Goal: Task Accomplishment & Management: Complete application form

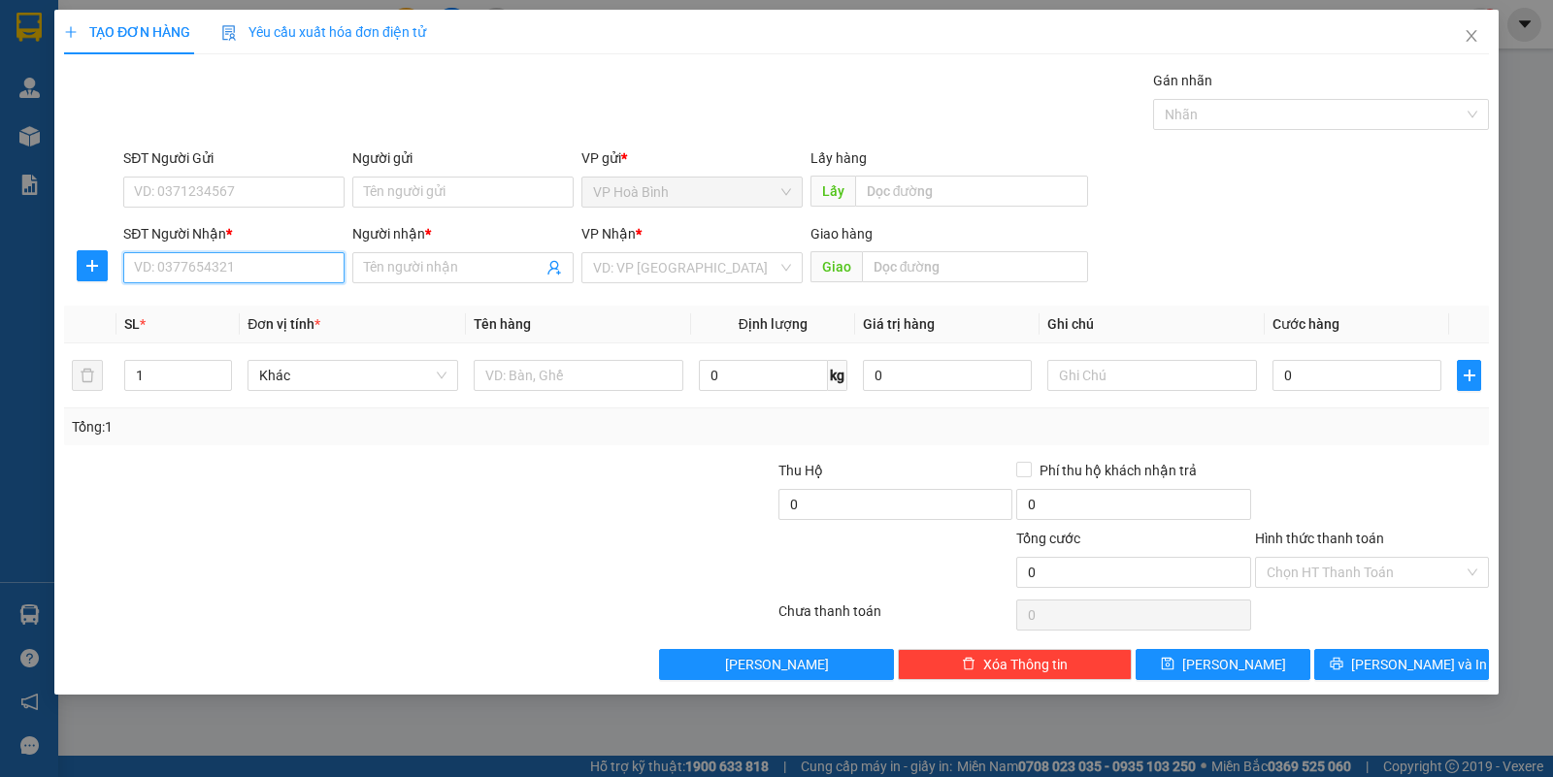
click at [201, 278] on input "SĐT Người Nhận *" at bounding box center [233, 267] width 221 height 31
click at [214, 313] on div "0901487050 - MƠ" at bounding box center [234, 307] width 198 height 21
type input "0901487050"
type input "MƠ"
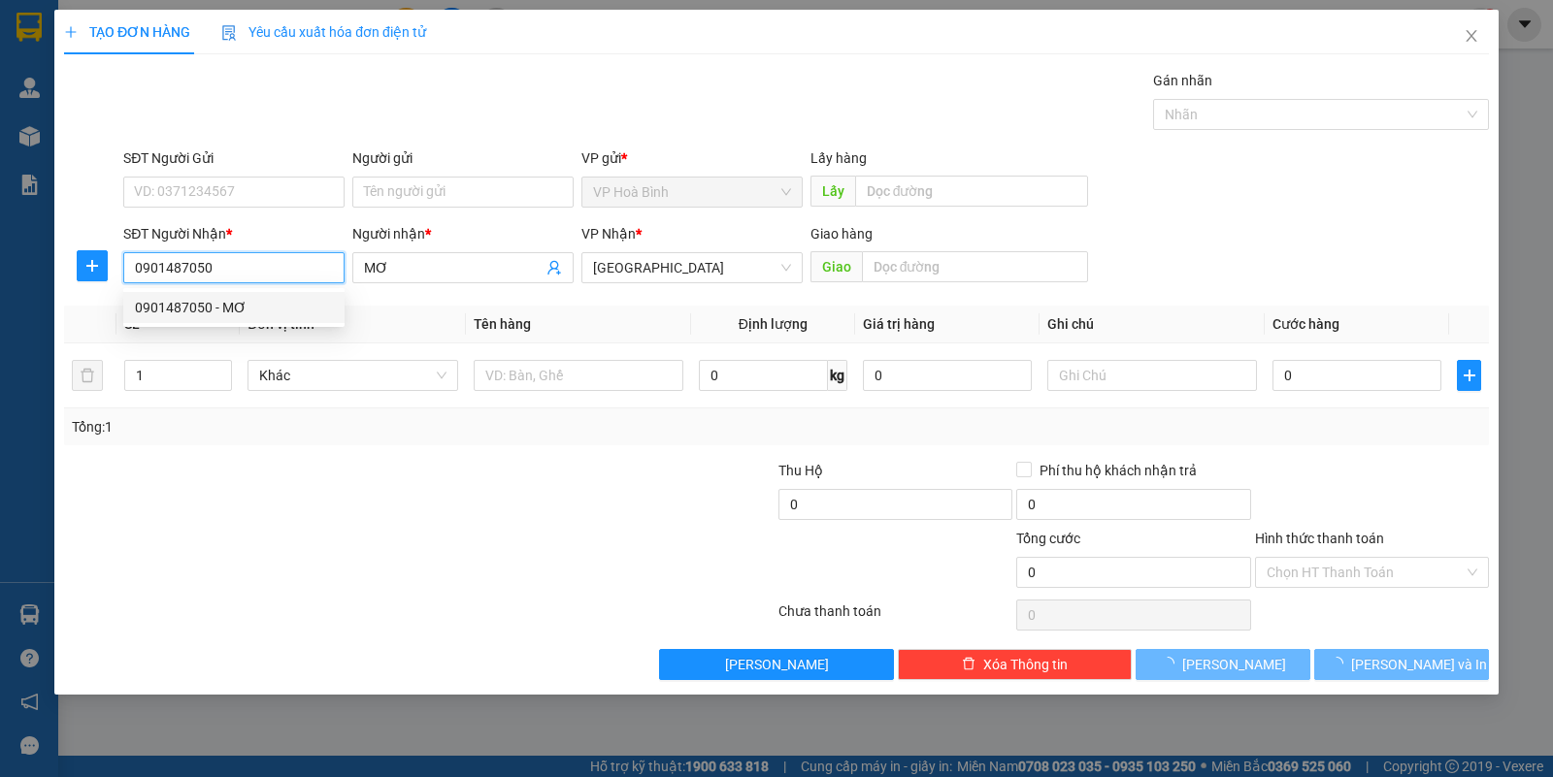
type input "70.000"
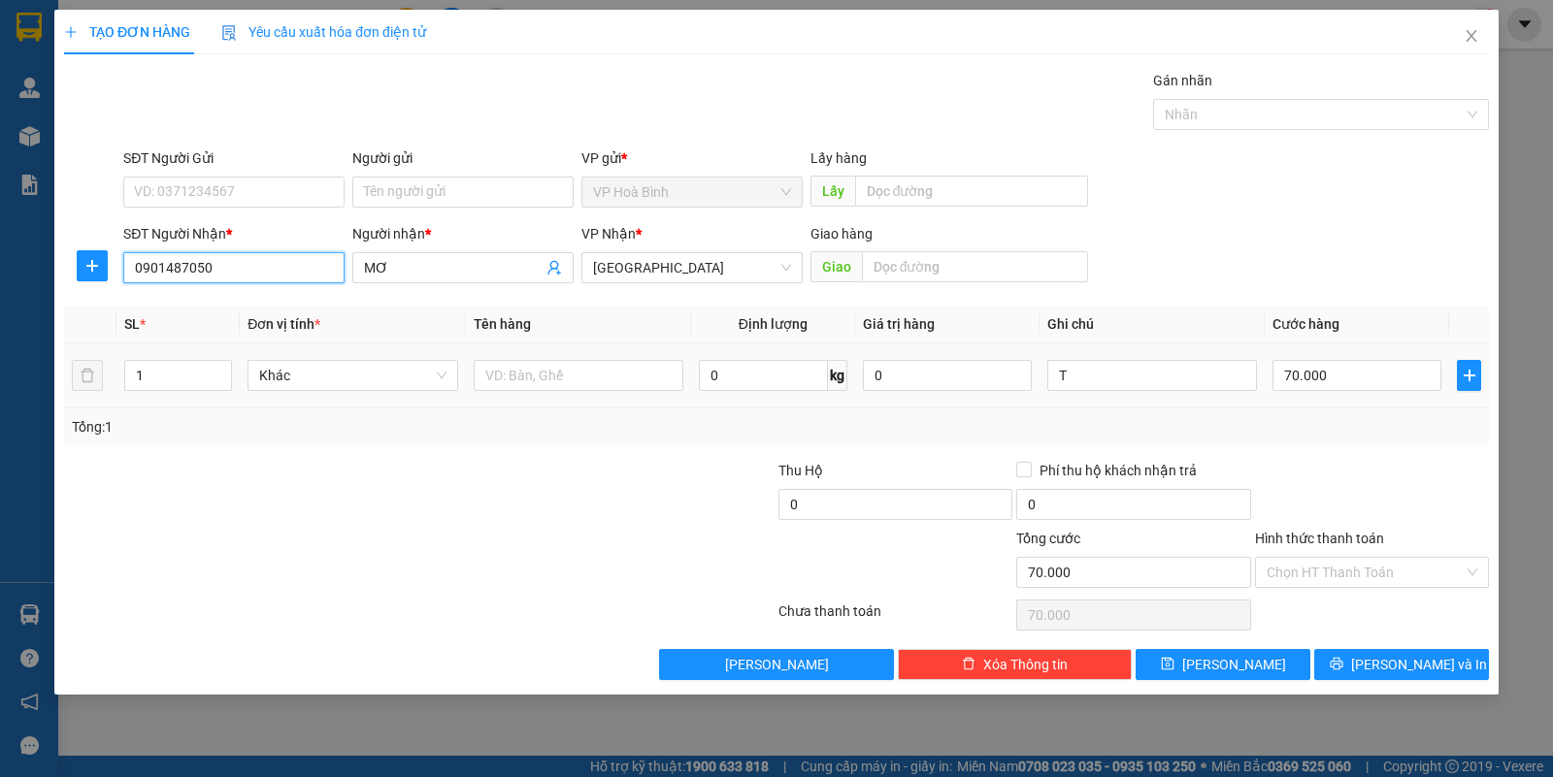
type input "0901487050"
click at [224, 359] on div "1" at bounding box center [178, 375] width 108 height 39
click at [224, 377] on span "down" at bounding box center [221, 383] width 12 height 12
type input "2"
click at [223, 368] on icon "up" at bounding box center [221, 371] width 7 height 7
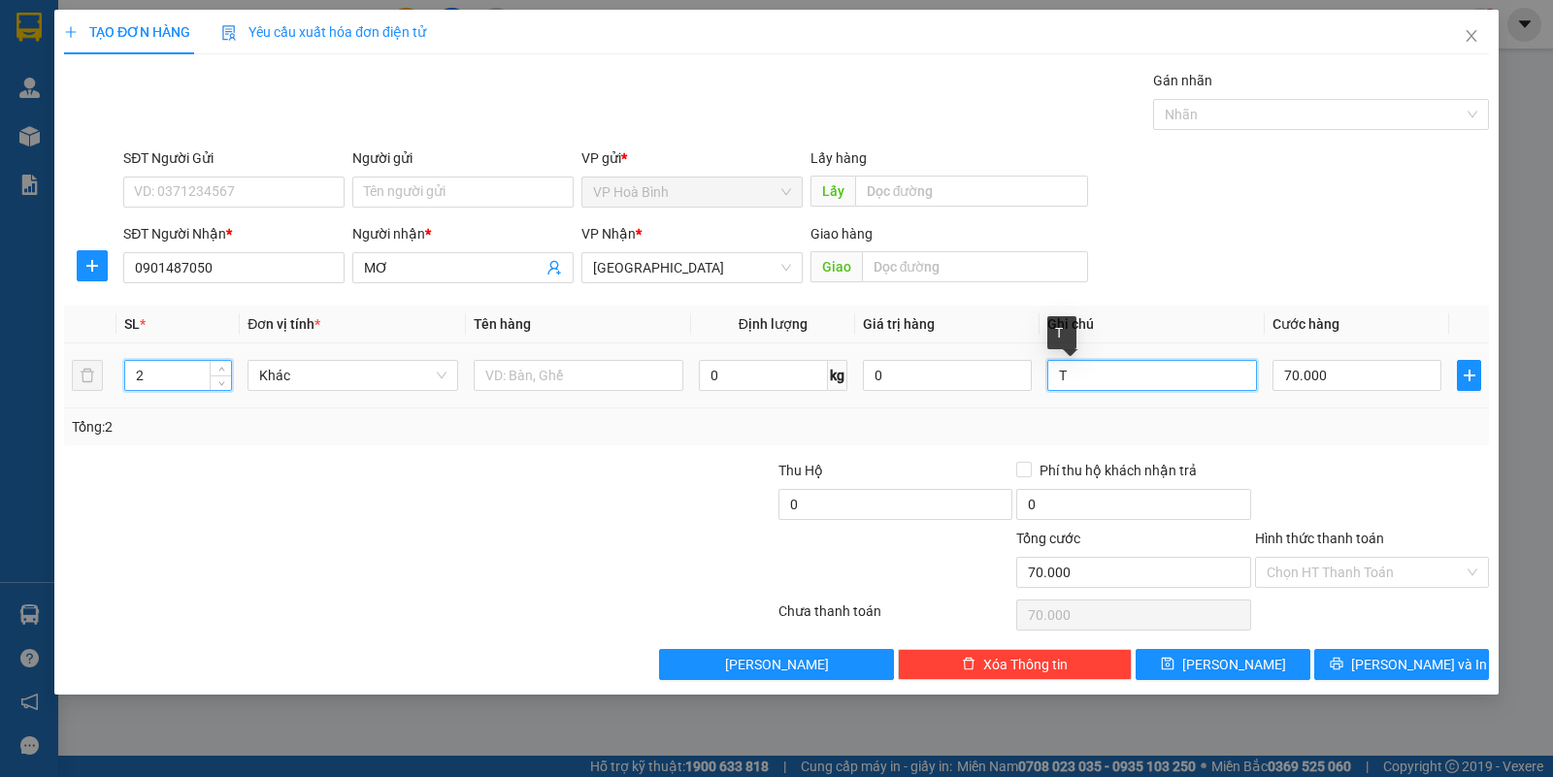
click at [1056, 380] on input "T" at bounding box center [1152, 375] width 210 height 31
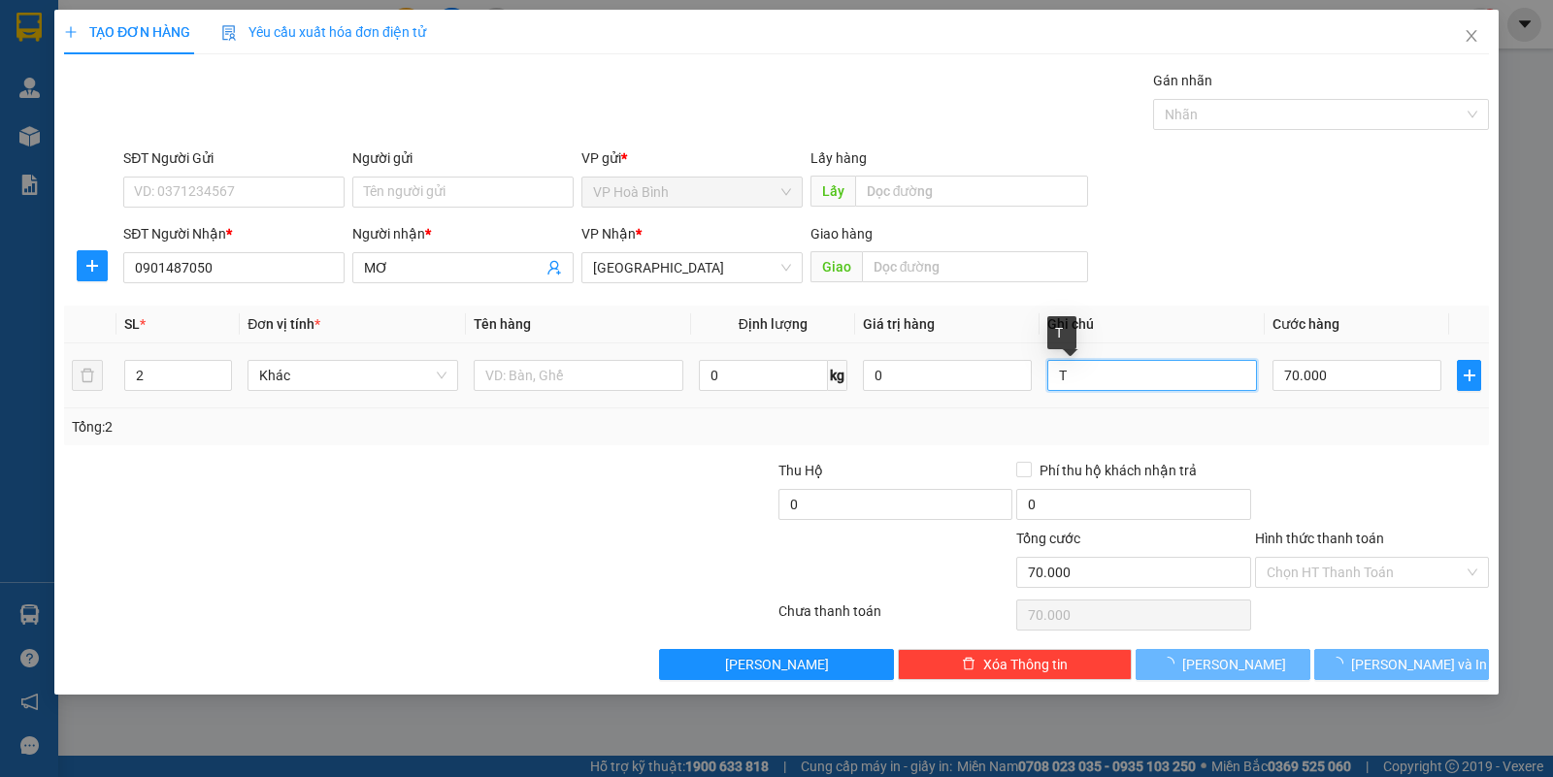
type input "0"
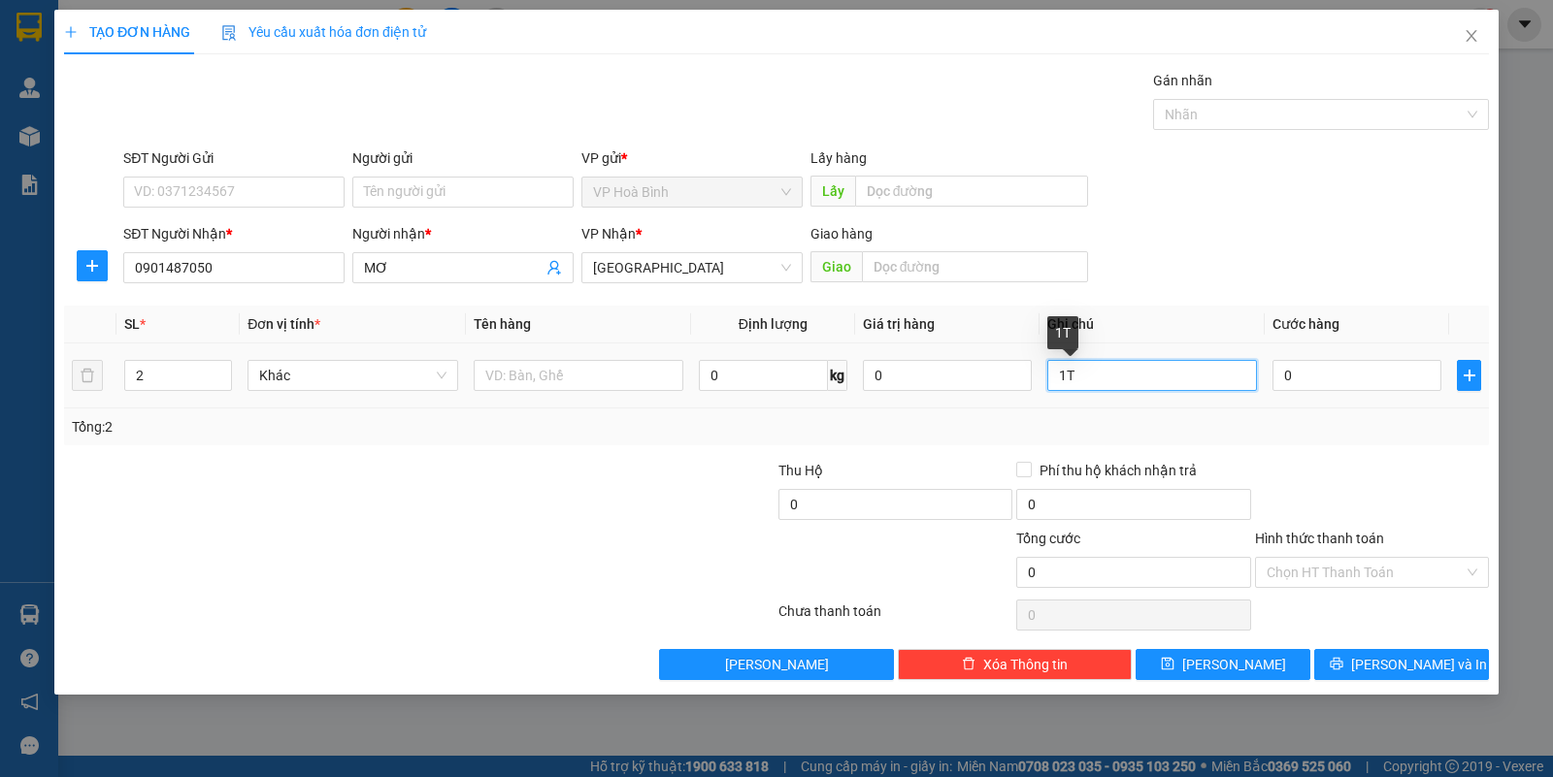
click at [1147, 380] on input "1T" at bounding box center [1152, 375] width 210 height 31
type input "1T + 1B"
click at [1311, 371] on input "0" at bounding box center [1356, 375] width 169 height 31
type input "1"
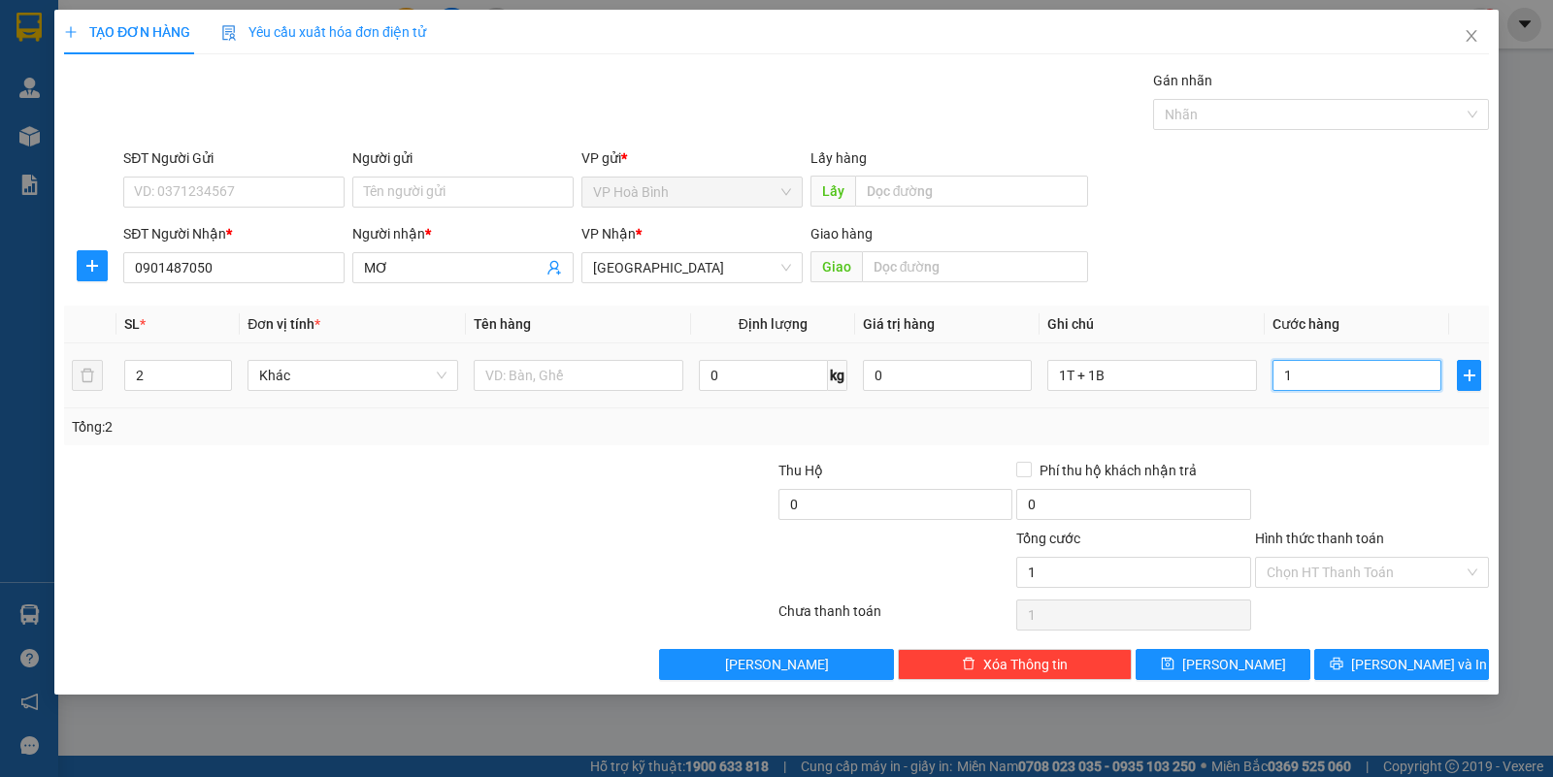
type input "14"
type input "140"
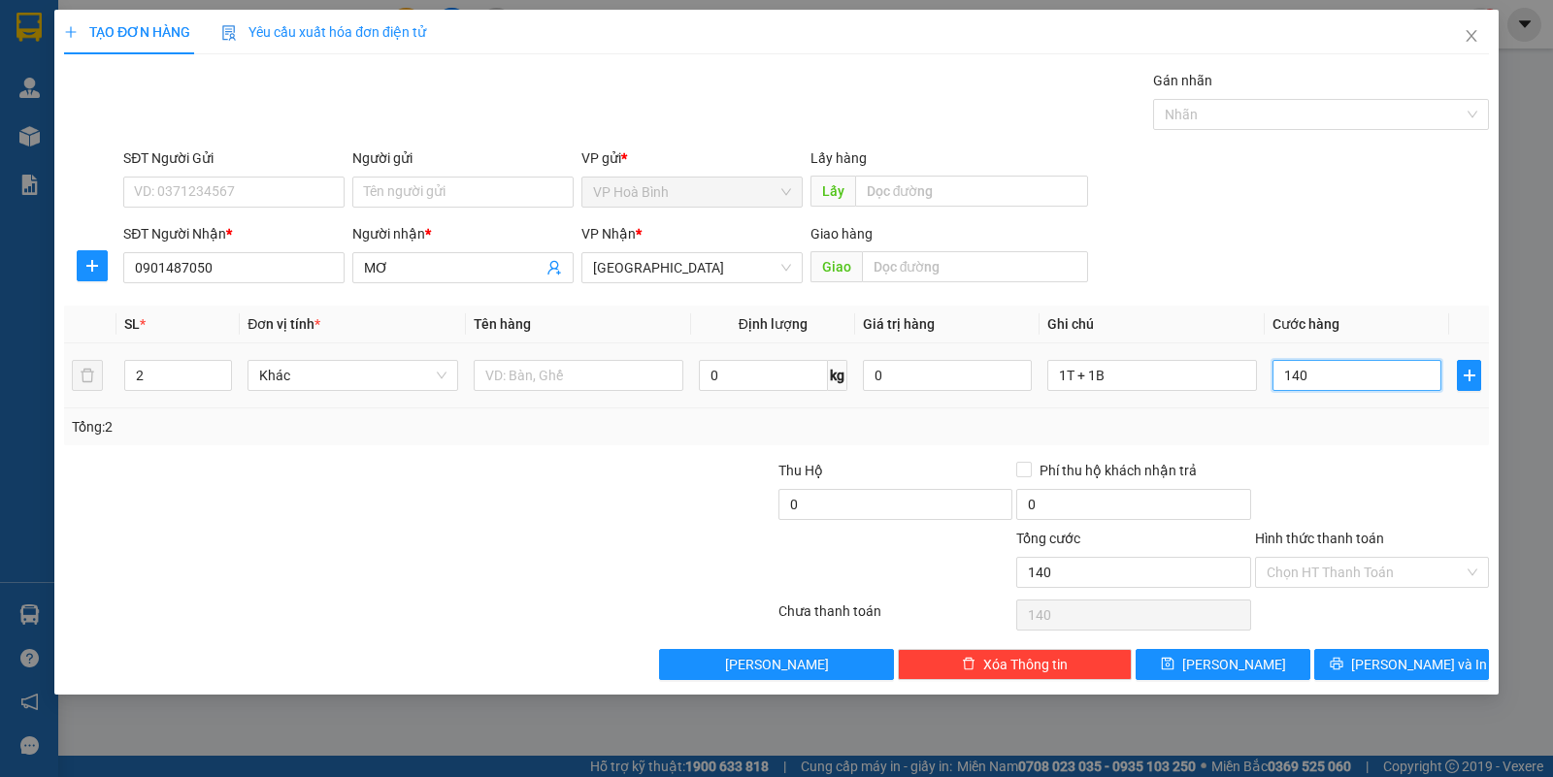
type input "1.400"
type input "14.000"
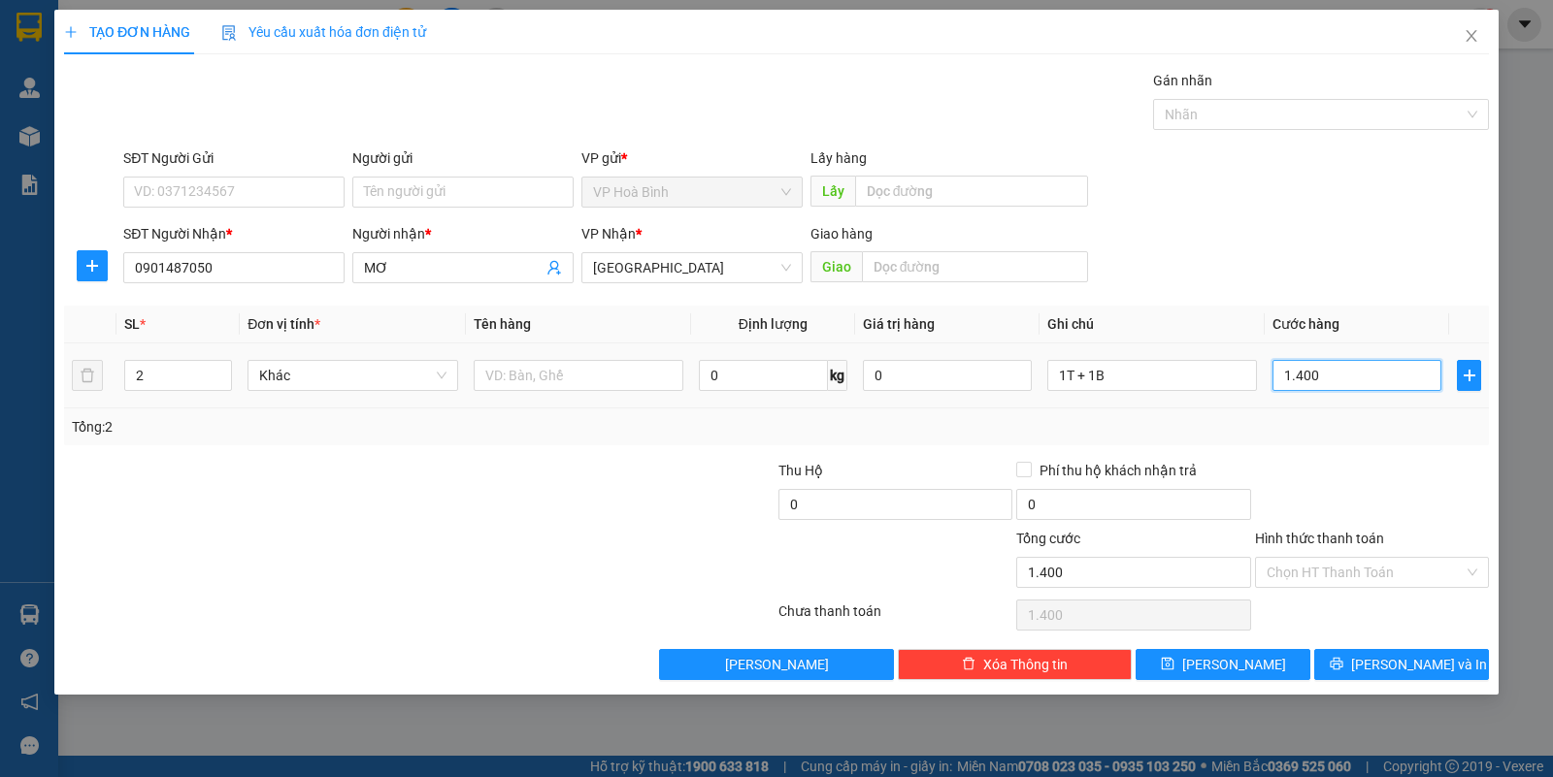
type input "14.000"
type input "140.000"
click at [1322, 574] on input "Hình thức thanh toán" at bounding box center [1365, 572] width 197 height 29
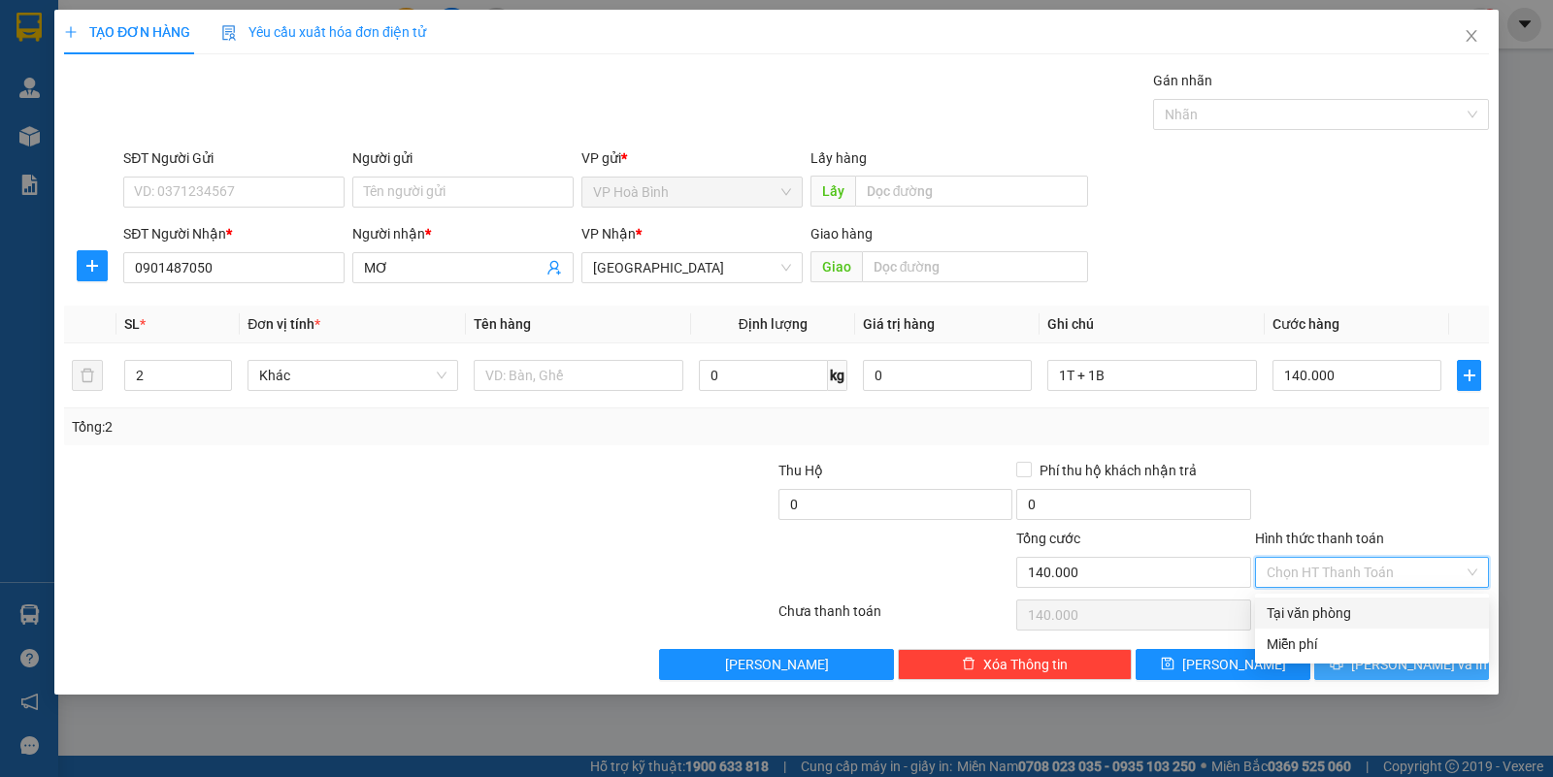
drag, startPoint x: 1322, startPoint y: 602, endPoint x: 1357, endPoint y: 666, distance: 73.0
click at [1326, 613] on div "Tại văn phòng" at bounding box center [1372, 613] width 211 height 21
type input "0"
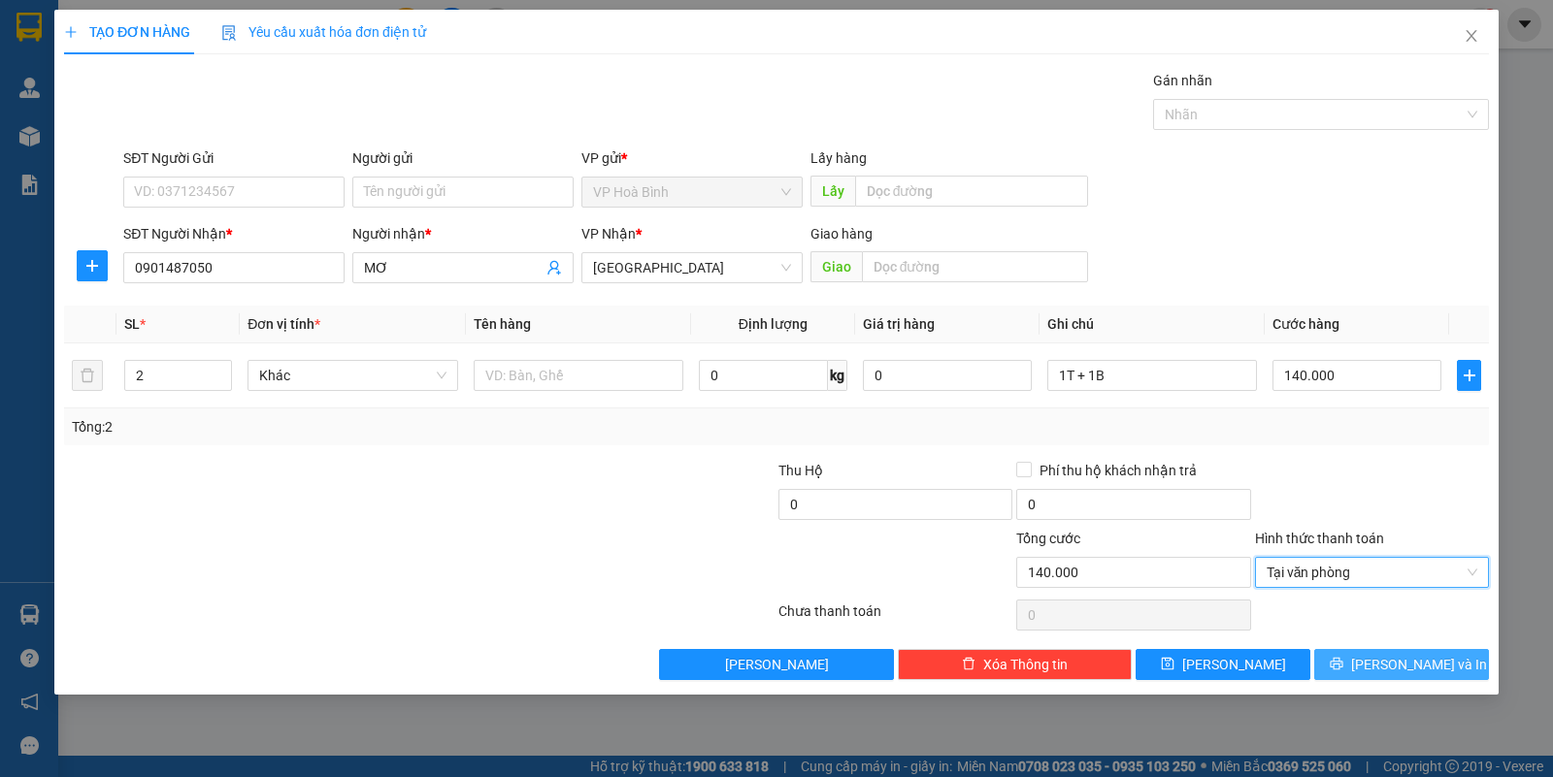
click at [1343, 671] on icon "printer" at bounding box center [1337, 664] width 14 height 14
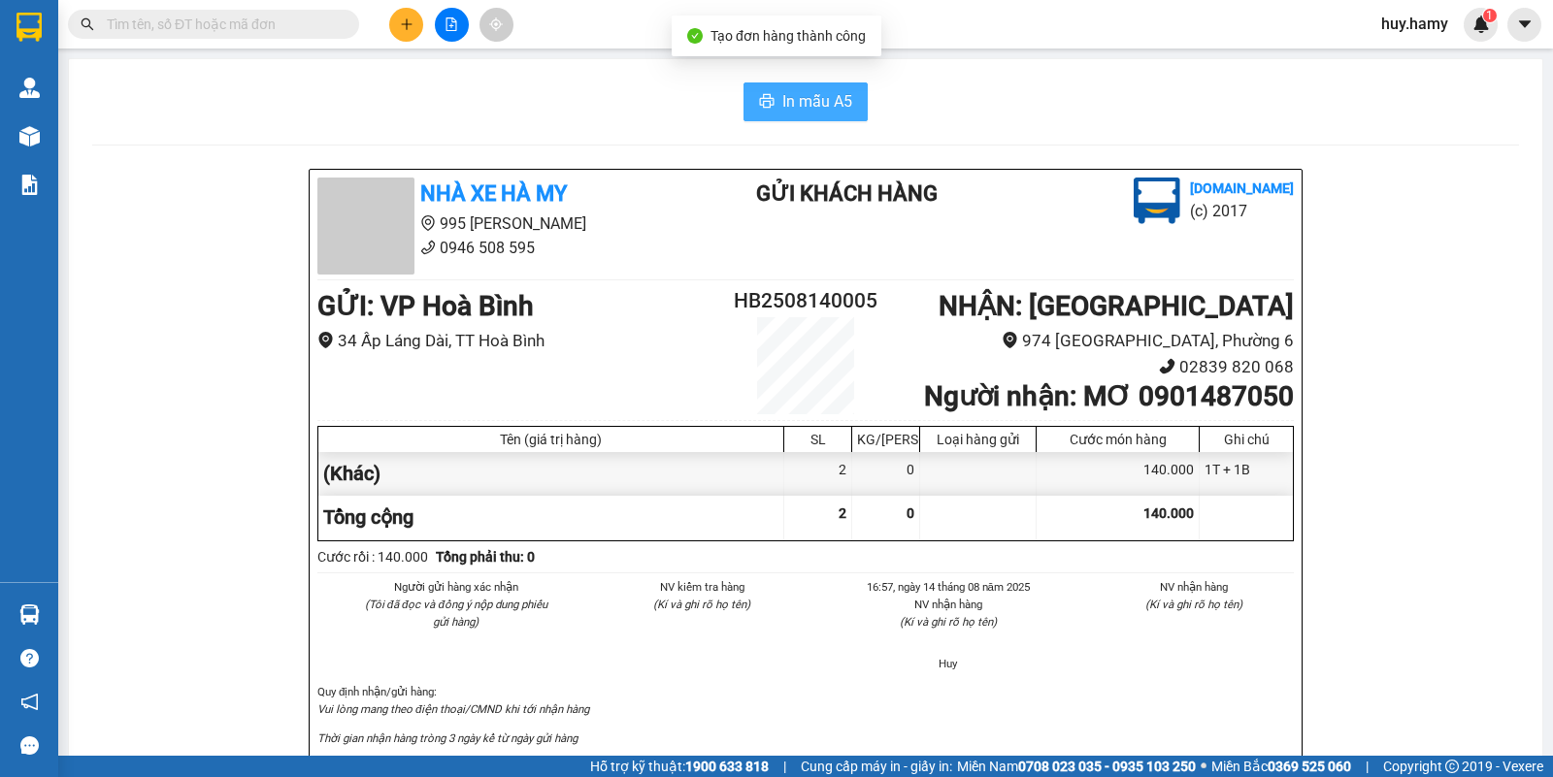
click at [802, 89] on span "In mẫu A5" at bounding box center [817, 101] width 70 height 24
click at [808, 88] on button "In mẫu A5" at bounding box center [805, 101] width 124 height 39
click at [418, 29] on button at bounding box center [406, 25] width 34 height 34
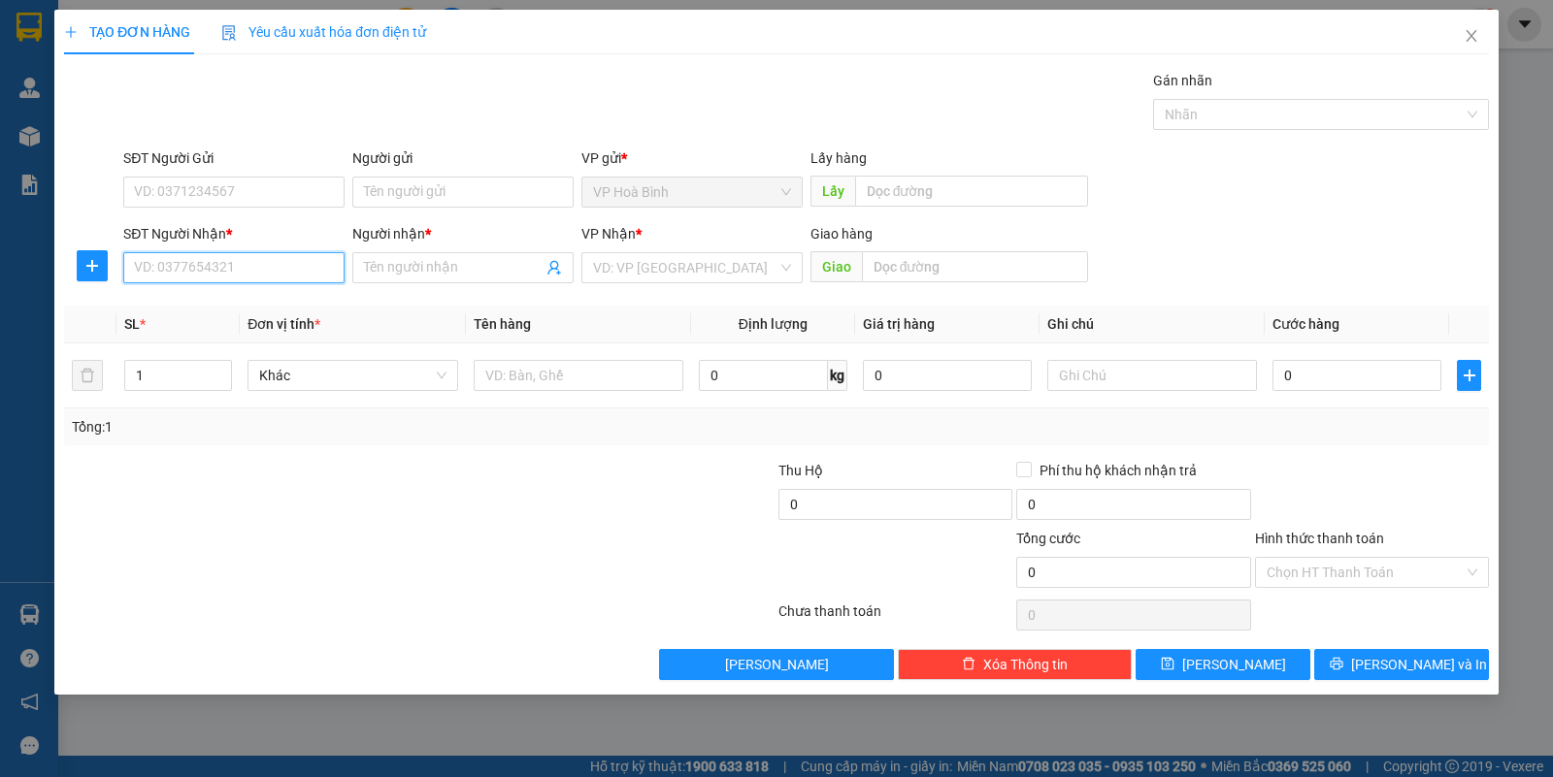
click at [274, 280] on input "SĐT Người Nhận *" at bounding box center [233, 267] width 221 height 31
click at [254, 307] on div "0904468170 - TUYÊN" at bounding box center [234, 307] width 198 height 21
type input "0904468170"
type input "TUYÊN"
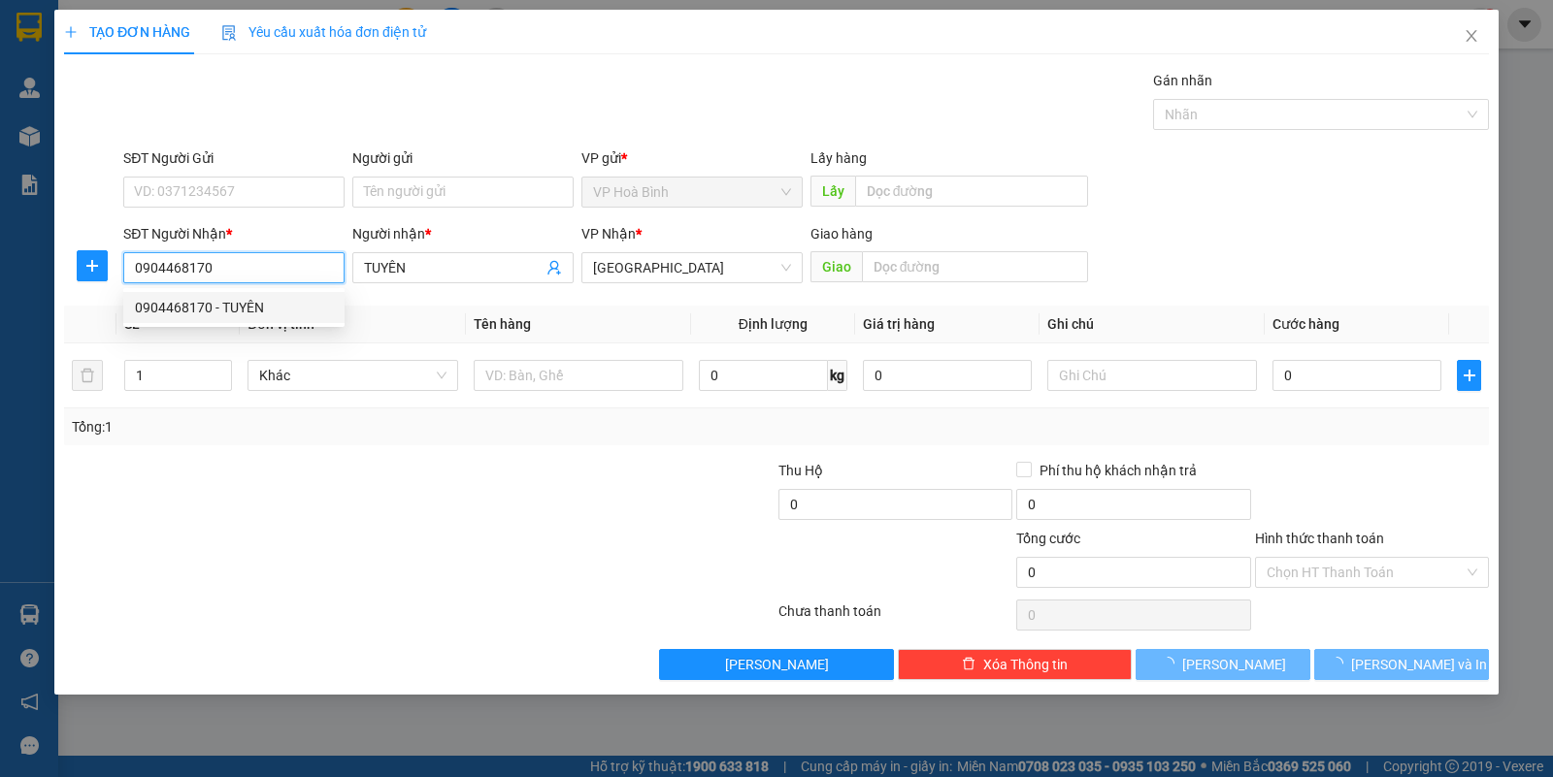
type input "40.000"
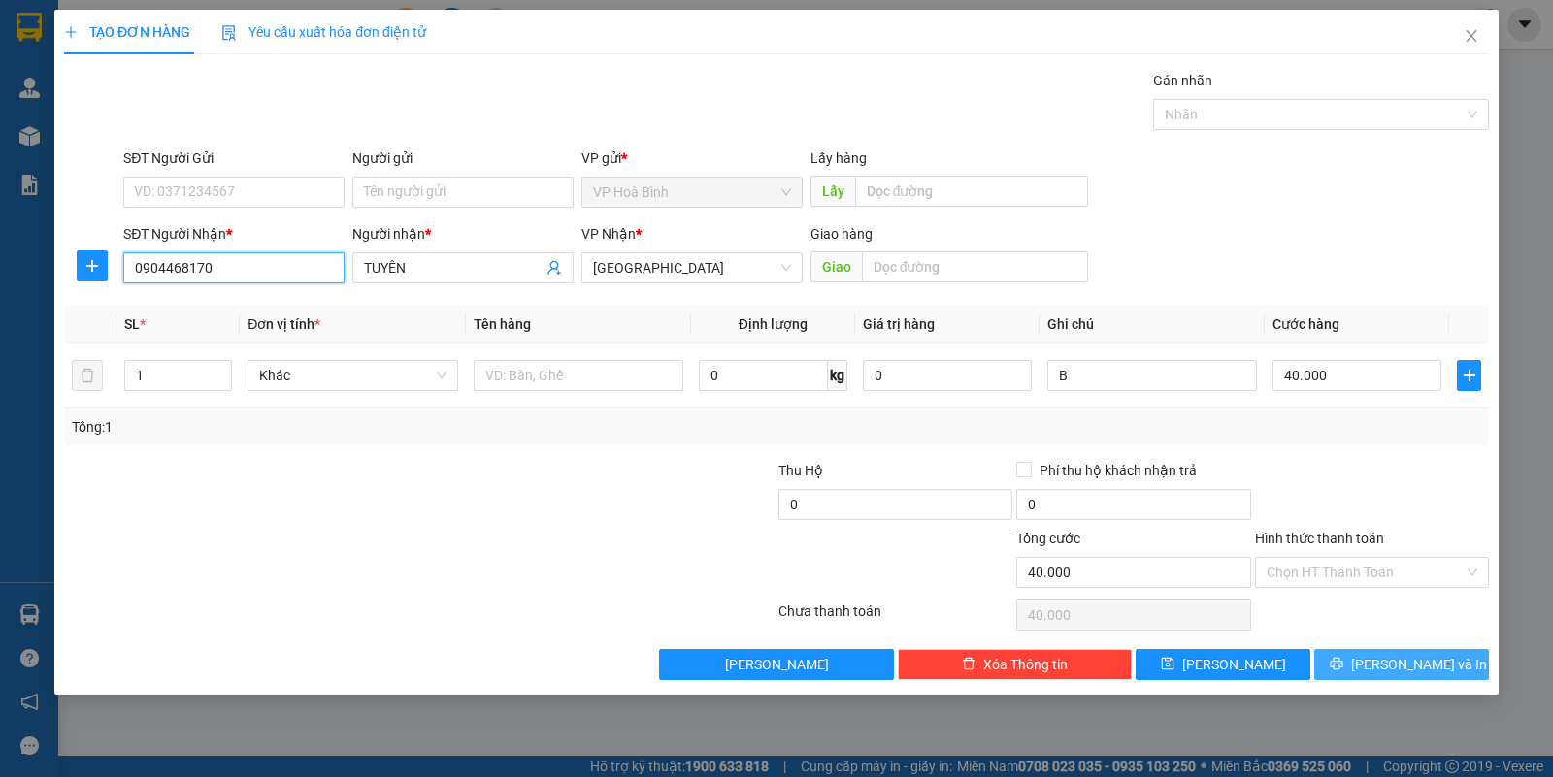
type input "0904468170"
click at [1400, 675] on span "[PERSON_NAME] và In" at bounding box center [1419, 664] width 136 height 21
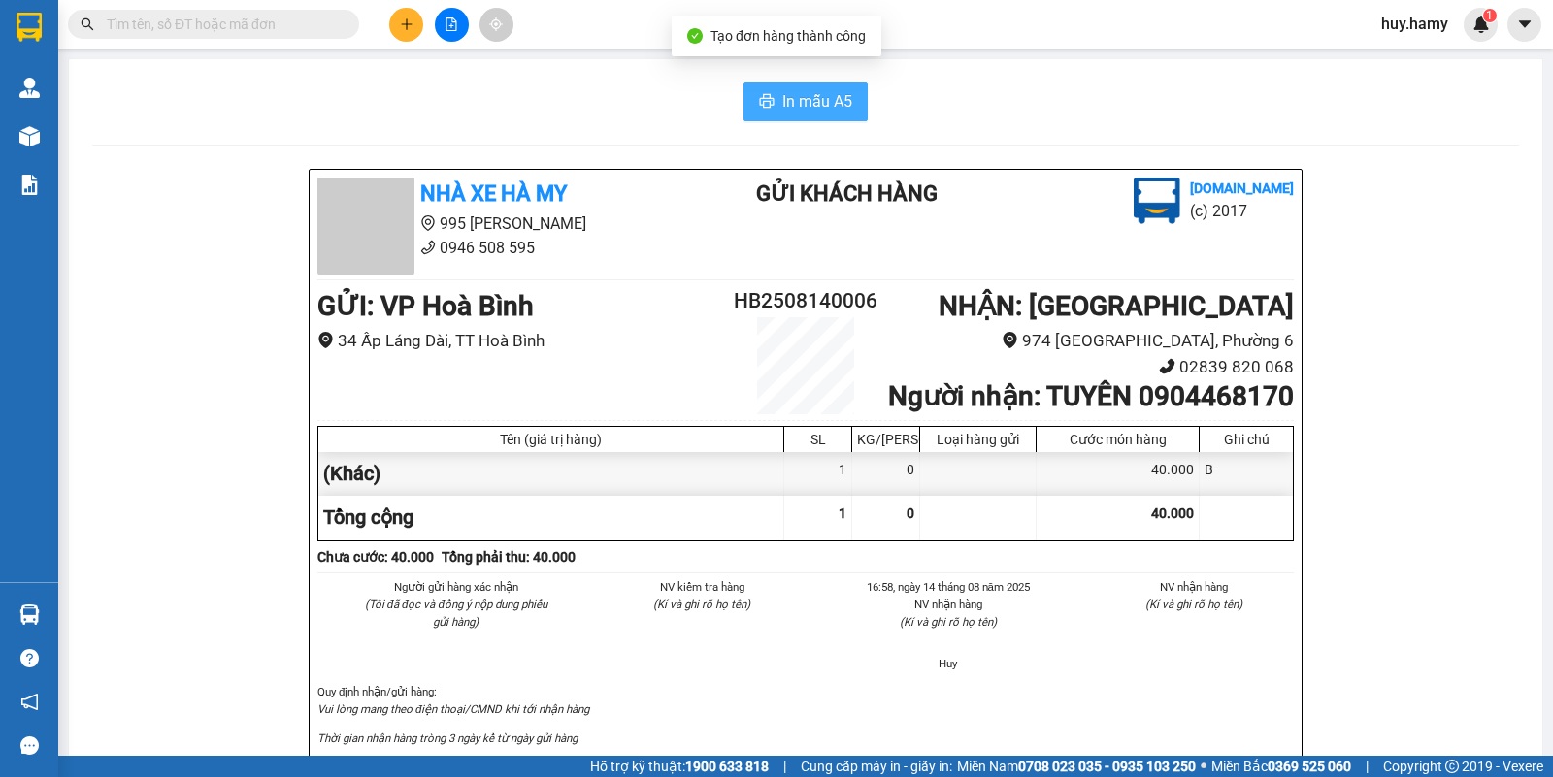
drag, startPoint x: 770, startPoint y: 103, endPoint x: 1191, endPoint y: 236, distance: 441.7
click at [773, 109] on button "In mẫu A5" at bounding box center [805, 101] width 124 height 39
click at [396, 26] on button at bounding box center [406, 25] width 34 height 34
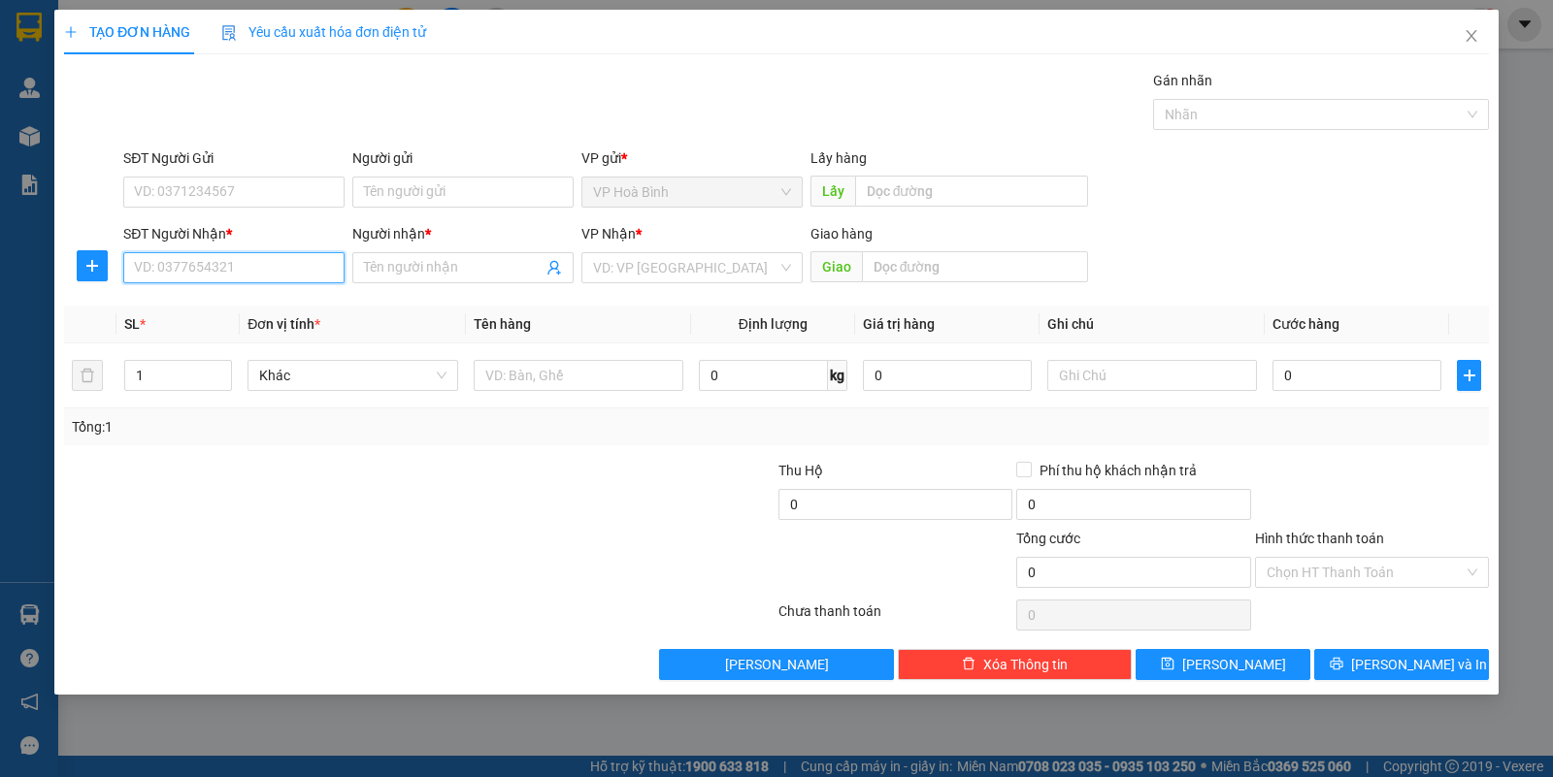
click at [253, 253] on input "SĐT Người Nhận *" at bounding box center [233, 267] width 221 height 31
type input "0904603066"
click at [214, 315] on div "0904603066 - ÚT 10" at bounding box center [234, 307] width 198 height 21
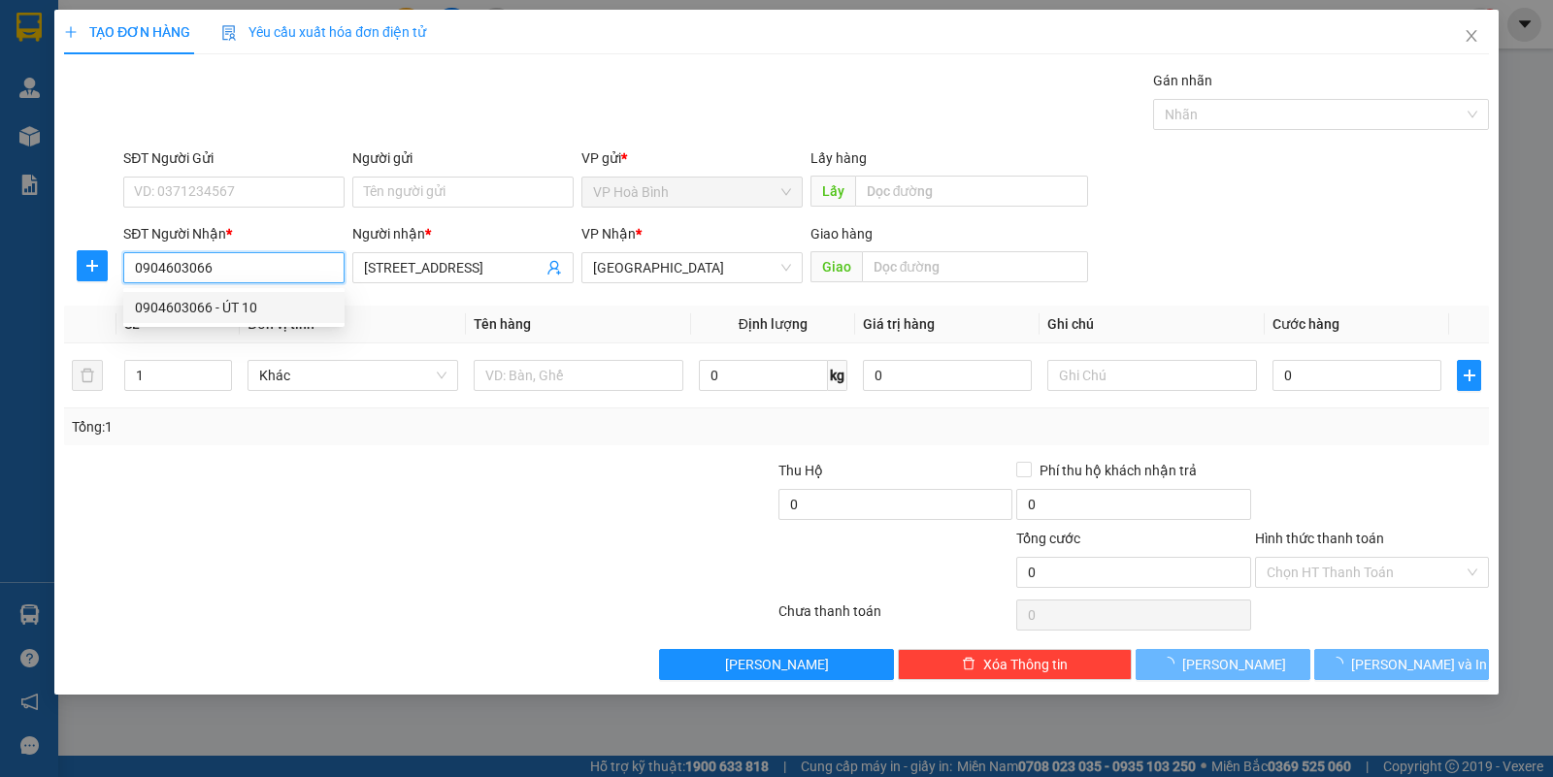
type input "[STREET_ADDRESS]"
type input "50.000"
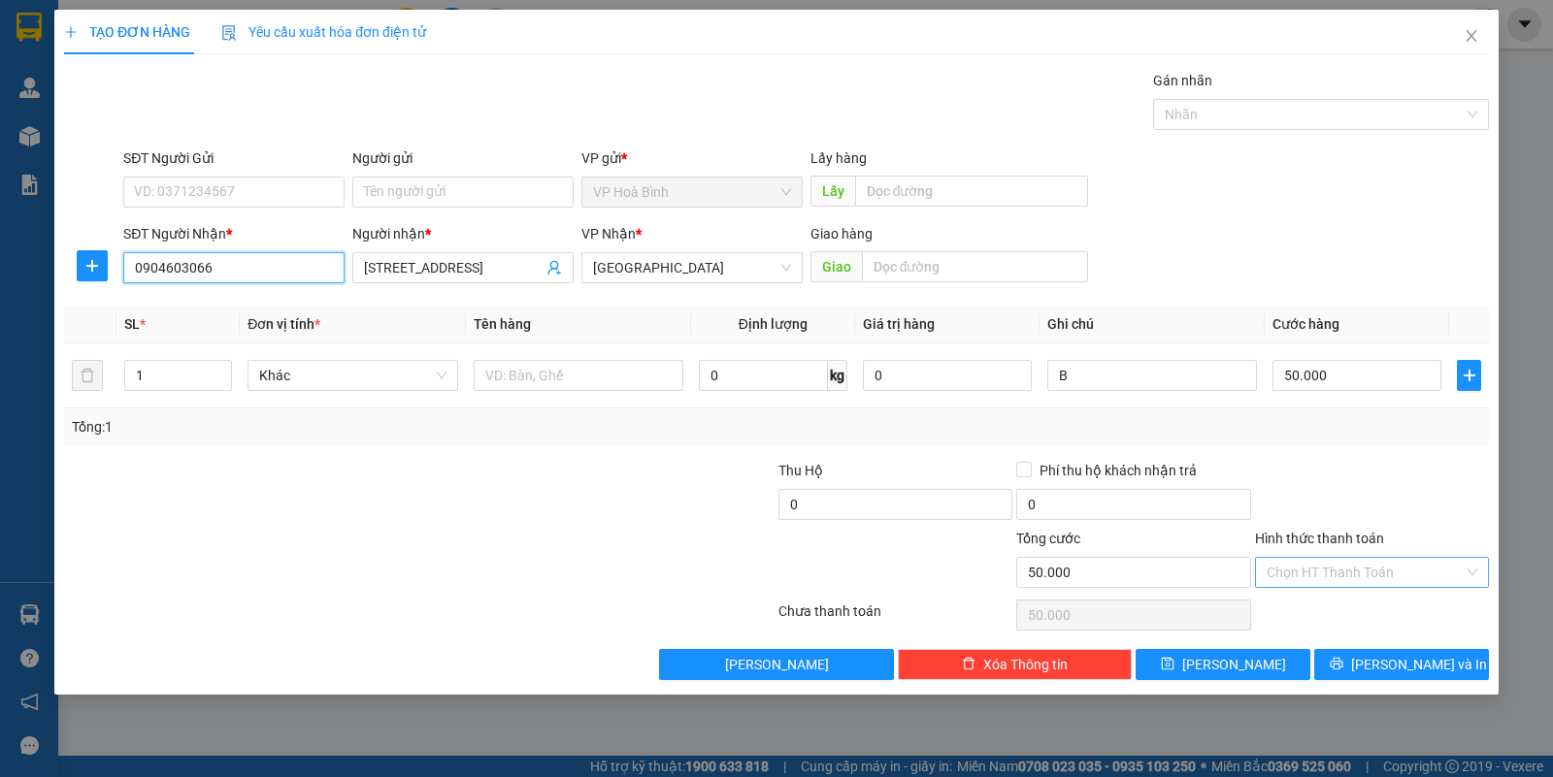
type input "0904603066"
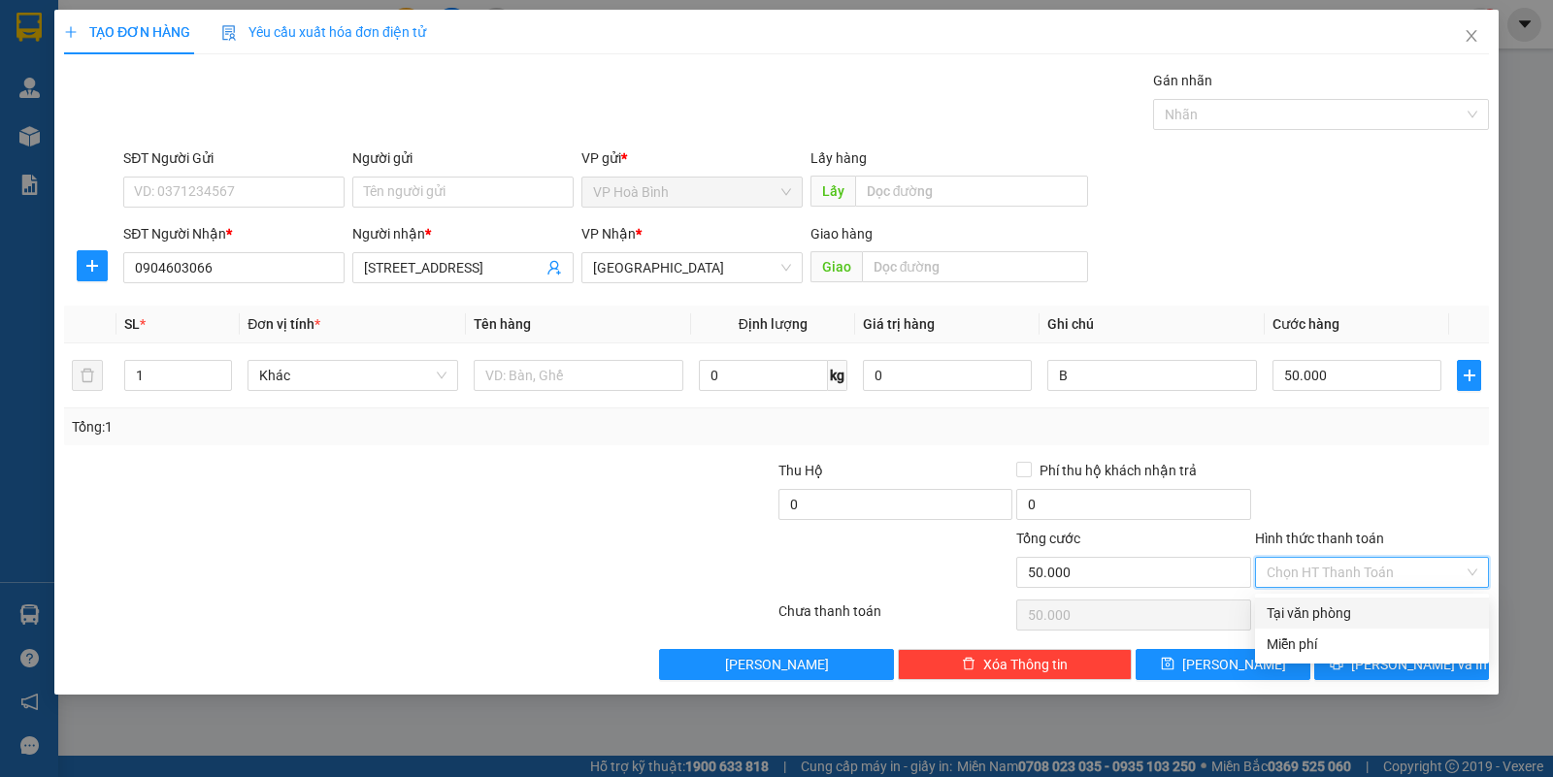
drag, startPoint x: 1307, startPoint y: 573, endPoint x: 1311, endPoint y: 609, distance: 37.1
click at [1307, 599] on div "Transit Pickup Surcharge Ids Transit Deliver Surcharge Ids Transit Deliver Surc…" at bounding box center [776, 375] width 1425 height 610
drag, startPoint x: 1311, startPoint y: 608, endPoint x: 1325, endPoint y: 656, distance: 50.4
click at [1313, 621] on div "Tại văn phòng" at bounding box center [1372, 613] width 211 height 21
type input "0"
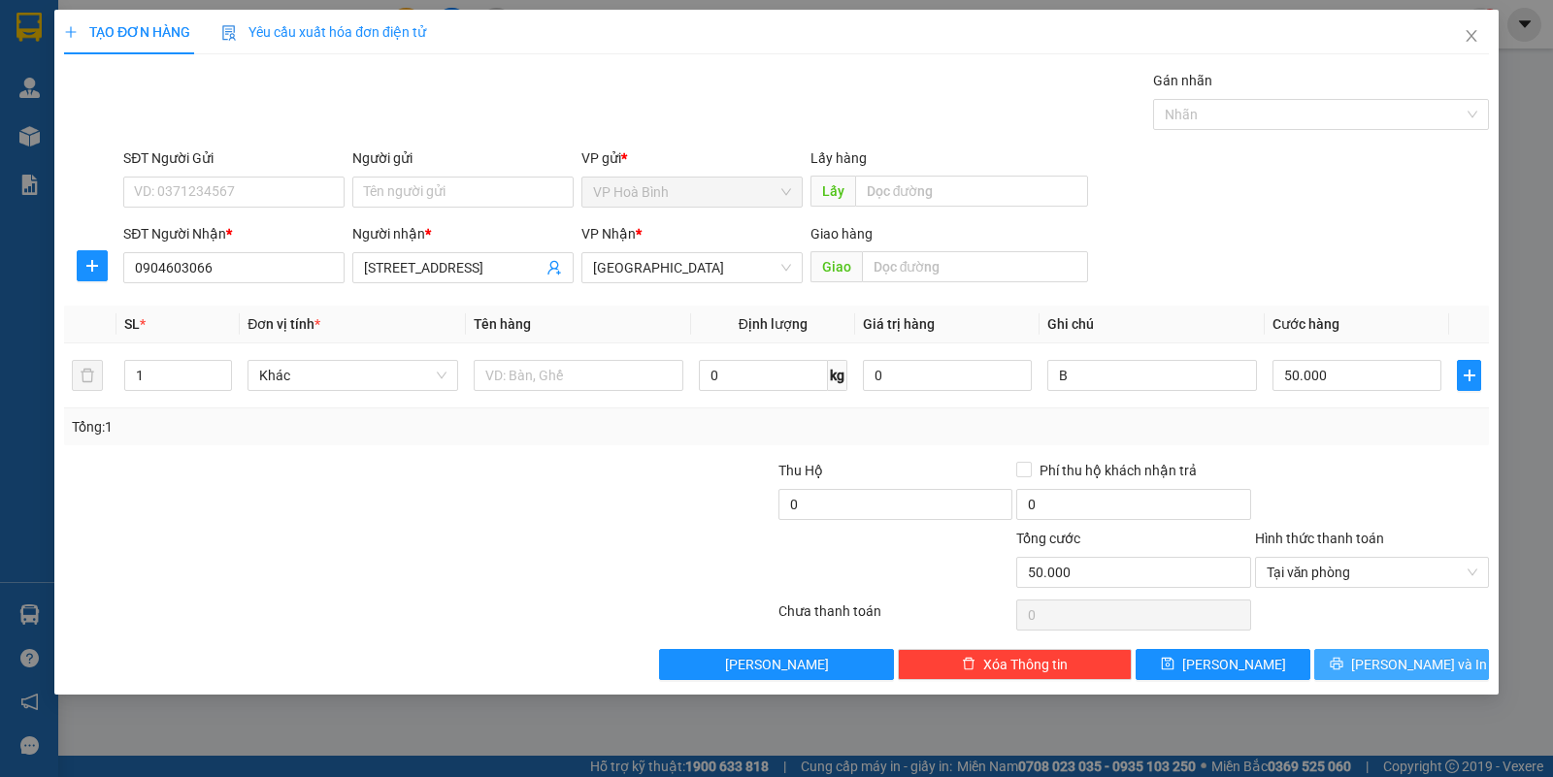
click at [1368, 680] on button "[PERSON_NAME] và In" at bounding box center [1401, 664] width 175 height 31
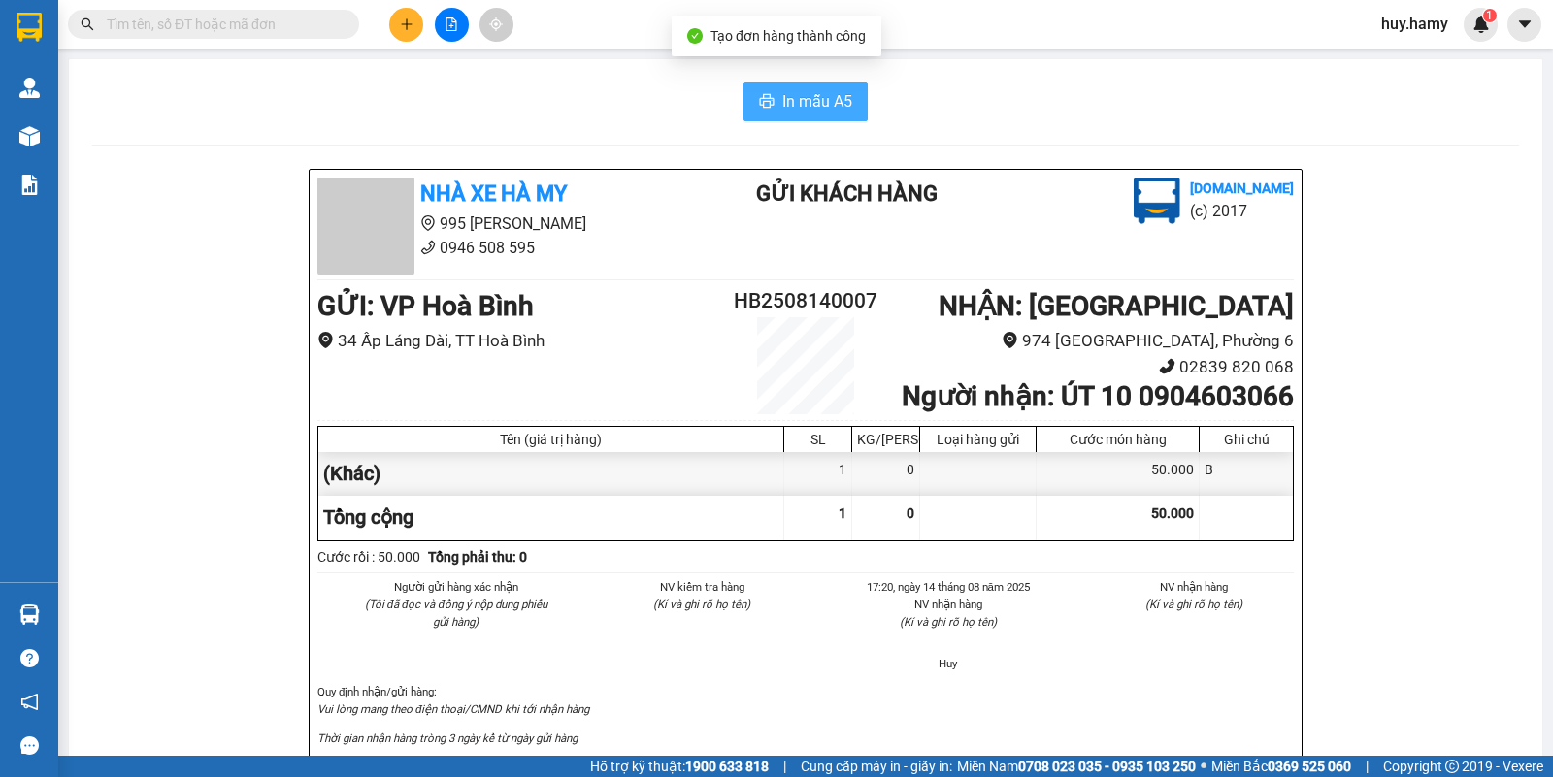
click at [755, 112] on button "In mẫu A5" at bounding box center [805, 101] width 124 height 39
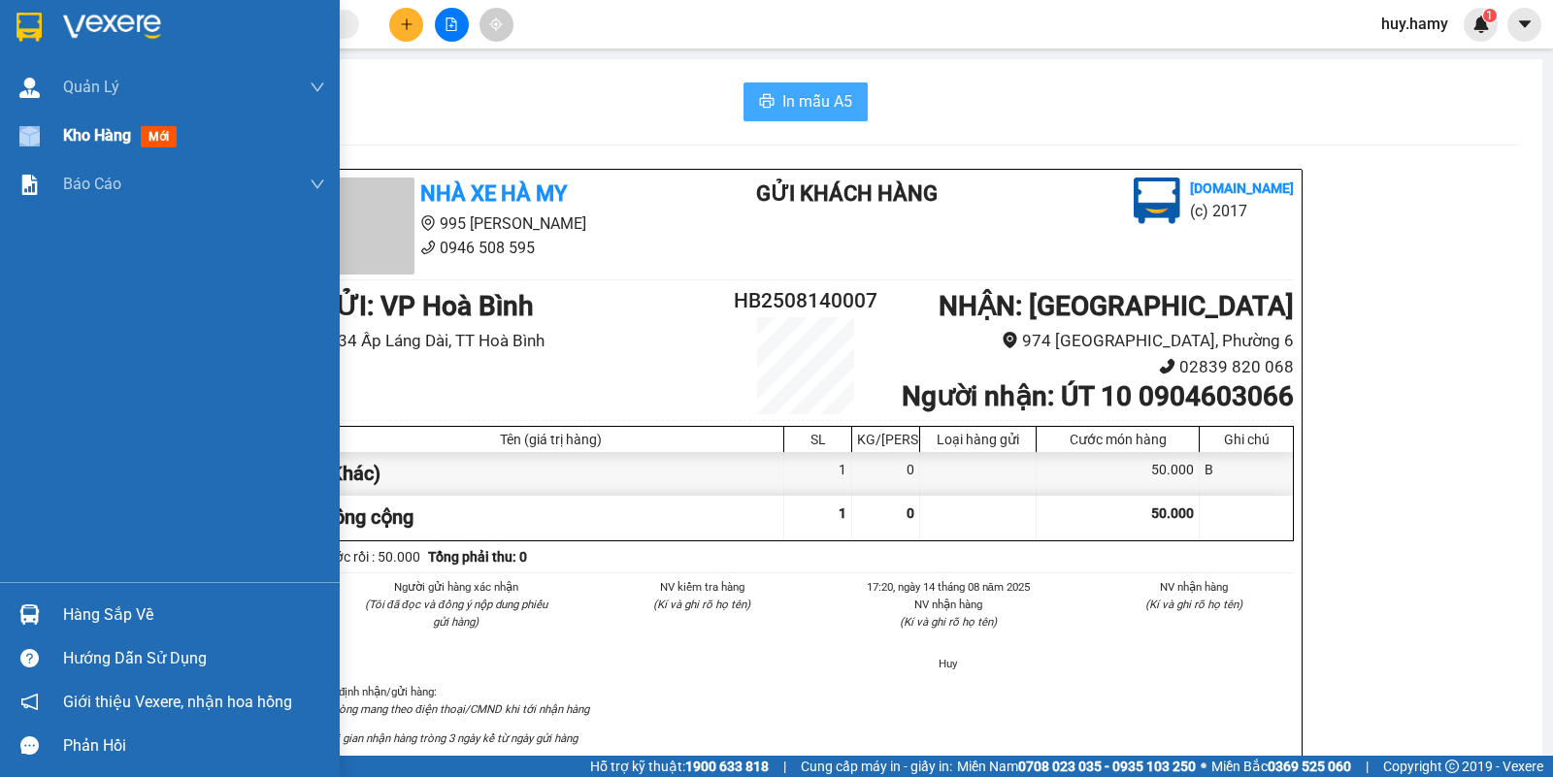
click at [63, 142] on div "Kho hàng mới" at bounding box center [170, 136] width 340 height 49
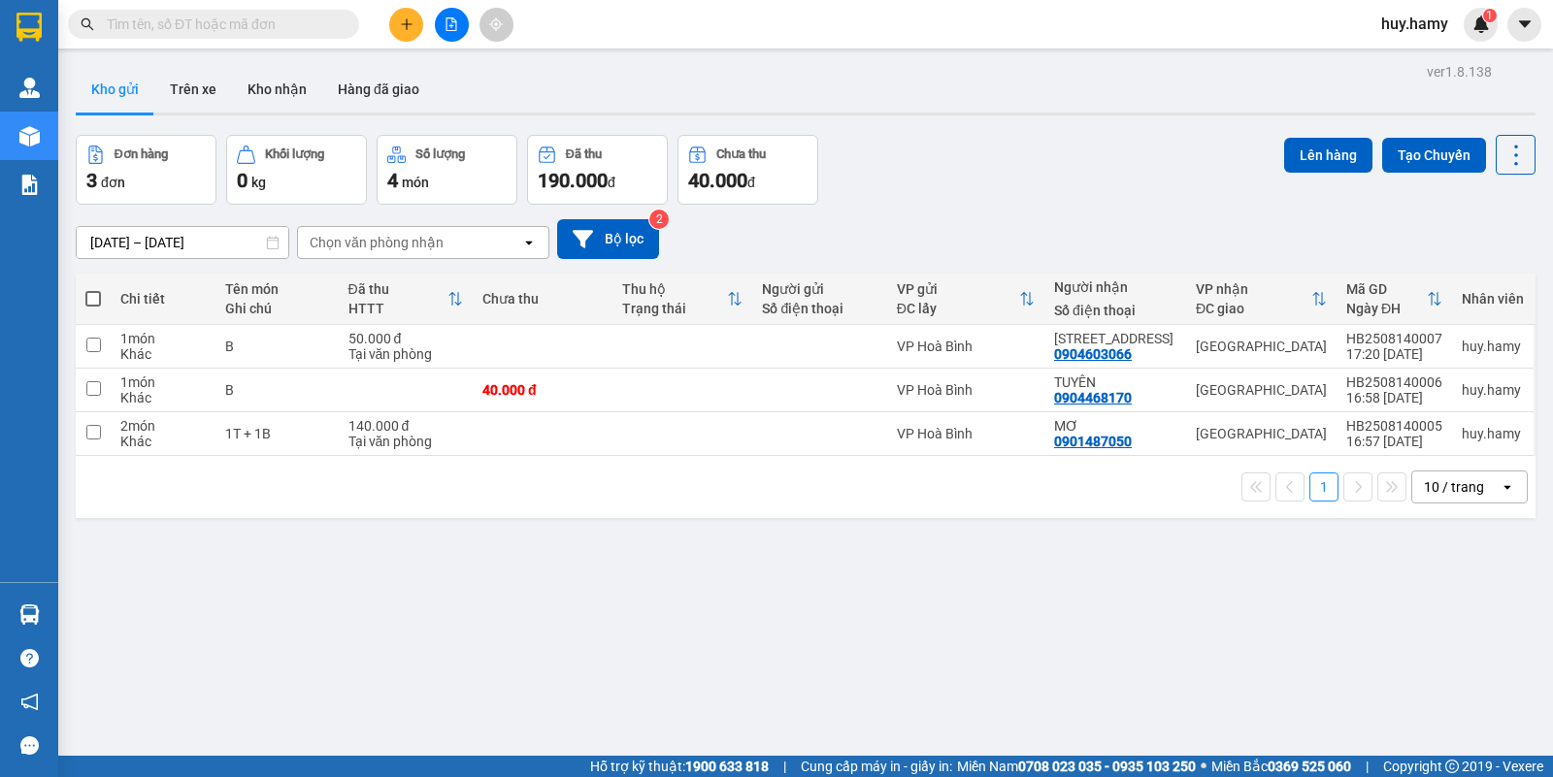
click at [105, 79] on button "Kho gửi" at bounding box center [115, 89] width 79 height 47
